Goal: Task Accomplishment & Management: Complete application form

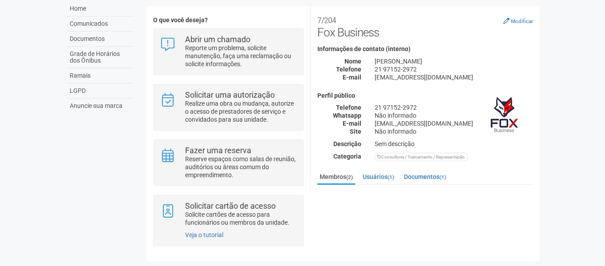
scroll to position [67, 0]
drag, startPoint x: 373, startPoint y: 122, endPoint x: 472, endPoint y: 122, distance: 98.9
click at [472, 122] on div "[EMAIL_ADDRESS][DOMAIN_NAME]" at bounding box center [454, 123] width 172 height 8
copy div "[EMAIL_ADDRESS][DOMAIN_NAME]"
click at [481, 42] on div "7/204 Fox Business Modificar Informações de contato (interno) Nome [PERSON_NAME…" at bounding box center [425, 86] width 216 height 149
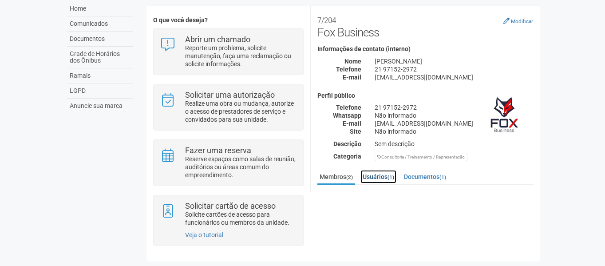
click at [374, 176] on link "Usuários (1)" at bounding box center [378, 176] width 36 height 13
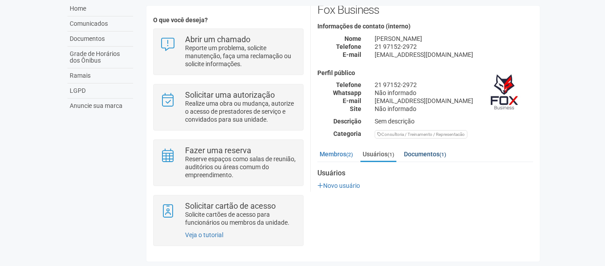
scroll to position [44, 0]
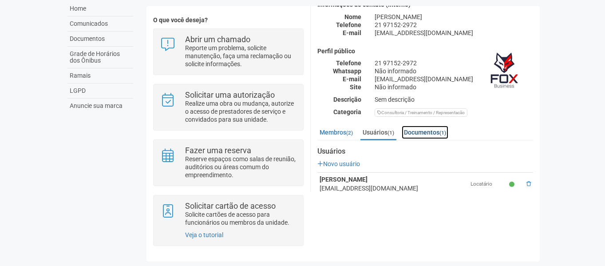
click at [437, 127] on link "Documentos (1)" at bounding box center [425, 132] width 47 height 13
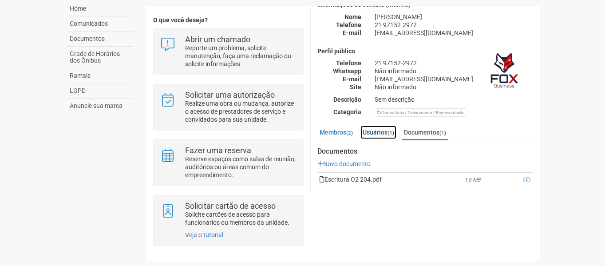
click at [371, 126] on link "Usuários (1)" at bounding box center [378, 132] width 36 height 13
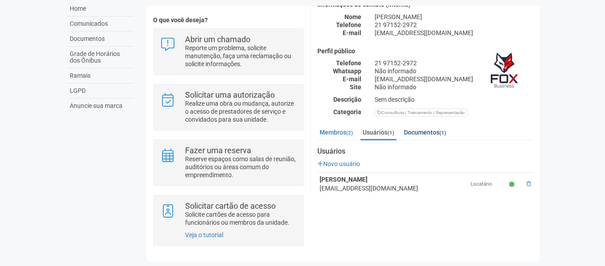
scroll to position [58, 0]
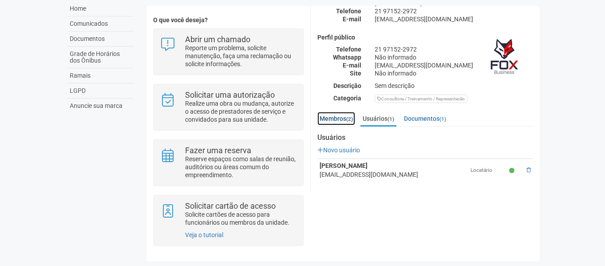
click at [335, 116] on link "Membros (2)" at bounding box center [336, 118] width 38 height 13
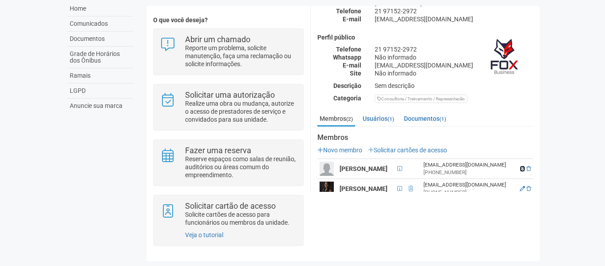
click at [525, 166] on icon at bounding box center [522, 168] width 5 height 5
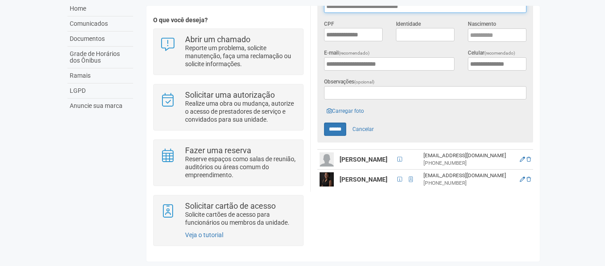
scroll to position [236, 0]
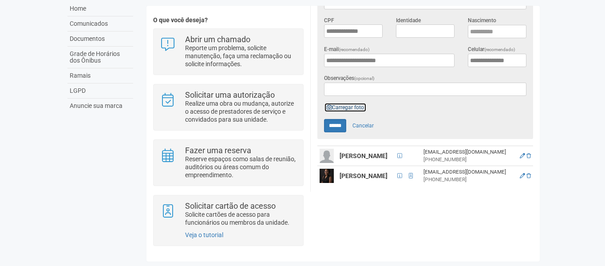
click at [341, 103] on link "Carregar foto" at bounding box center [345, 107] width 43 height 10
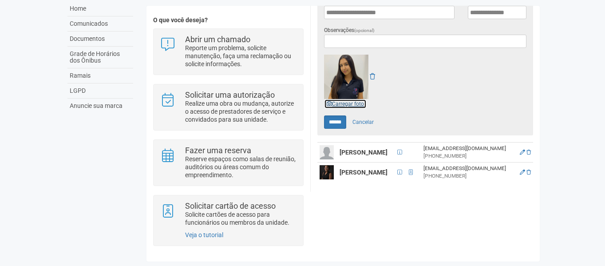
scroll to position [285, 0]
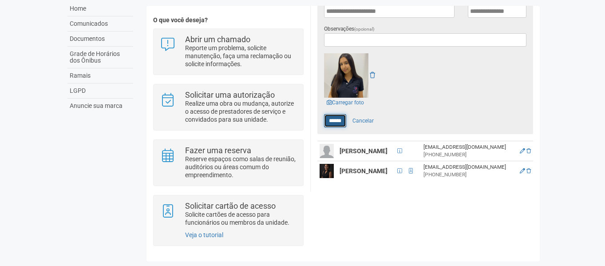
click at [332, 115] on input "******" at bounding box center [335, 120] width 22 height 13
type input "******"
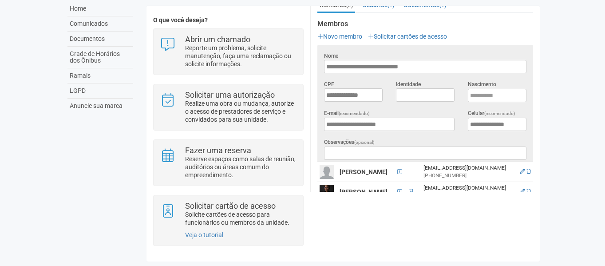
scroll to position [78, 0]
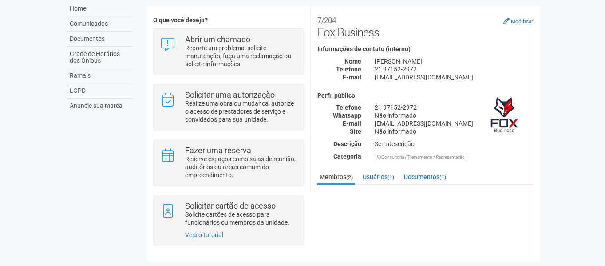
scroll to position [78, 0]
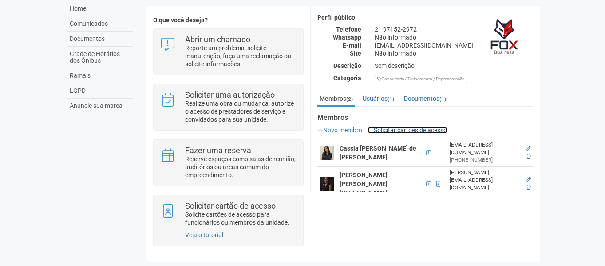
click at [408, 130] on link "Solicitar cartões de acesso" at bounding box center [407, 129] width 79 height 7
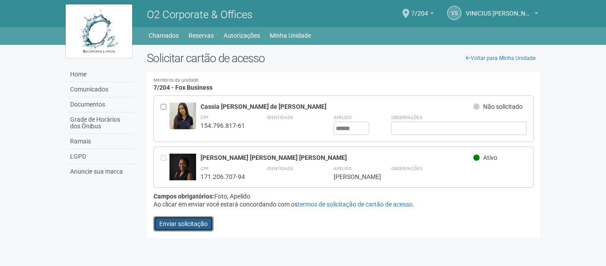
click at [193, 223] on button "Enviar solicitação" at bounding box center [184, 223] width 60 height 15
